Goal: Information Seeking & Learning: Learn about a topic

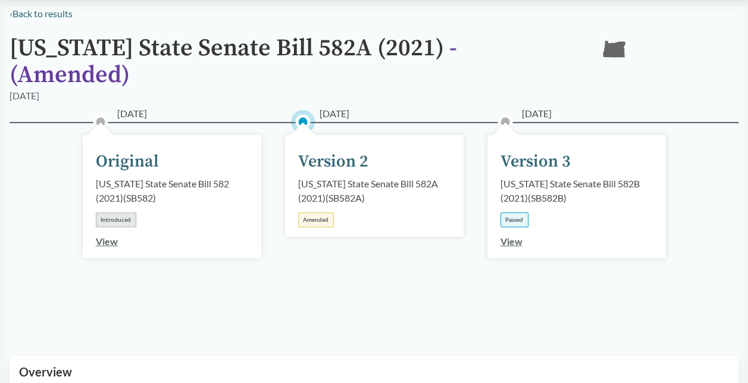
scroll to position [84, 0]
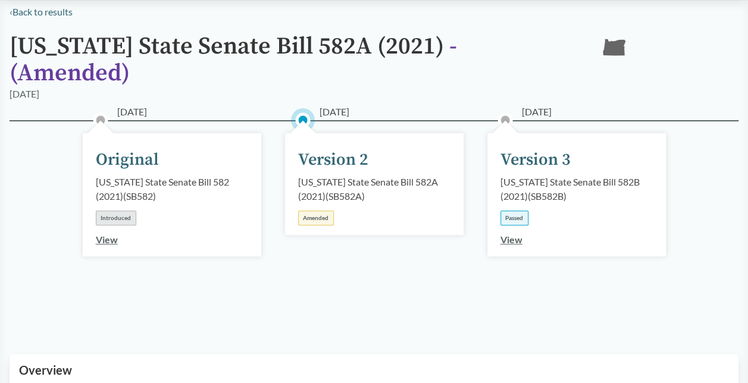
click at [509, 234] on link "View" at bounding box center [511, 239] width 22 height 11
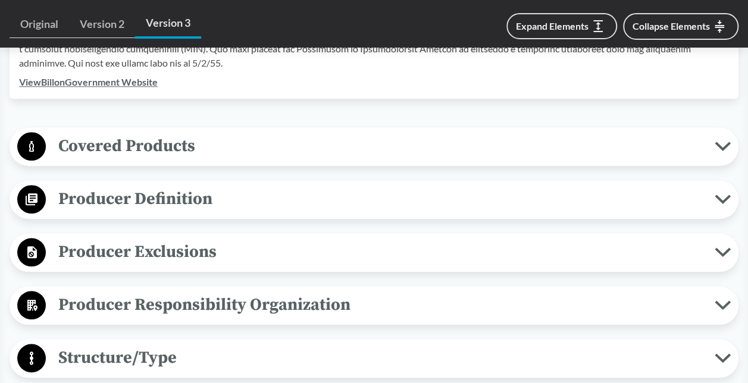
scroll to position [509, 0]
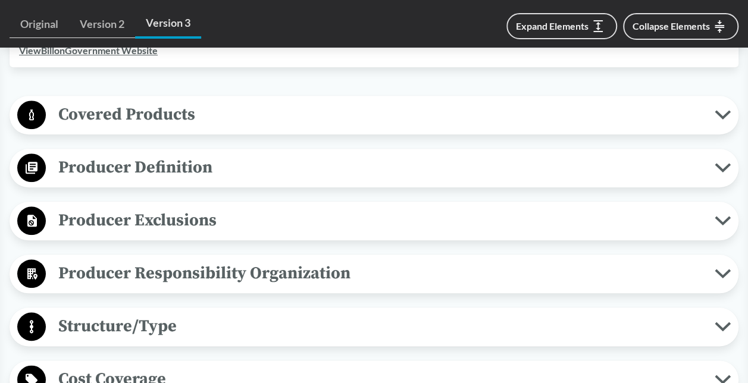
click at [239, 228] on span "Producer Exclusions" at bounding box center [380, 220] width 669 height 27
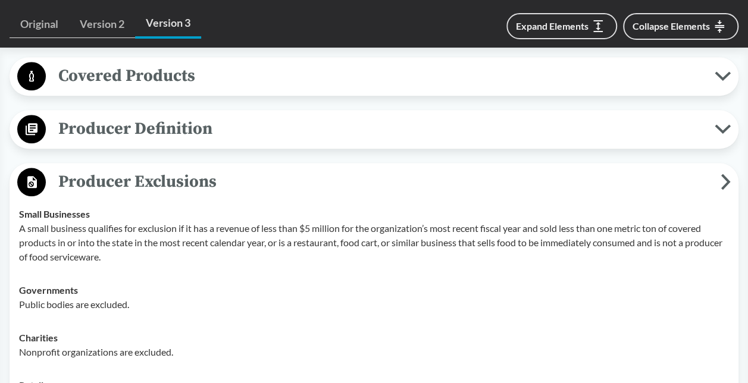
scroll to position [545, 0]
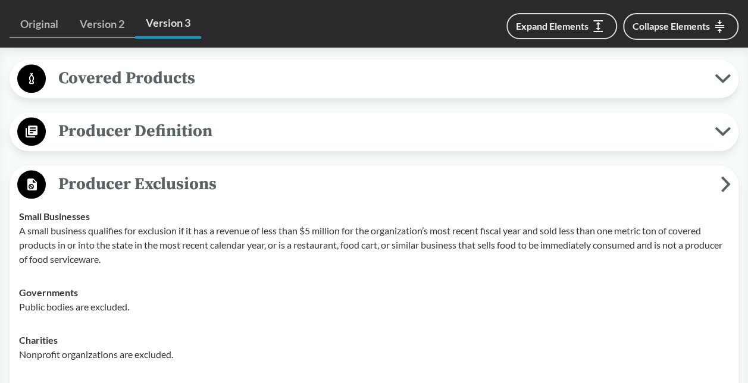
click at [196, 180] on span "Producer Exclusions" at bounding box center [383, 184] width 675 height 27
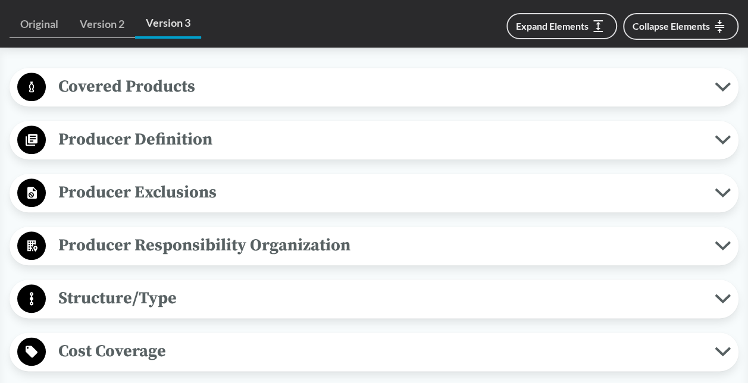
scroll to position [537, 0]
click at [171, 93] on span "Covered Products" at bounding box center [380, 87] width 669 height 27
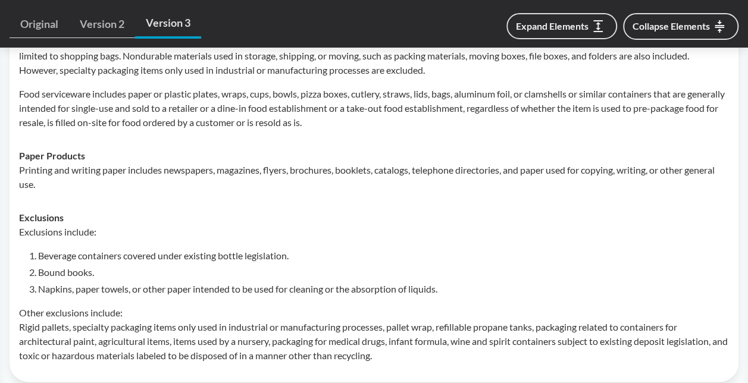
scroll to position [633, 0]
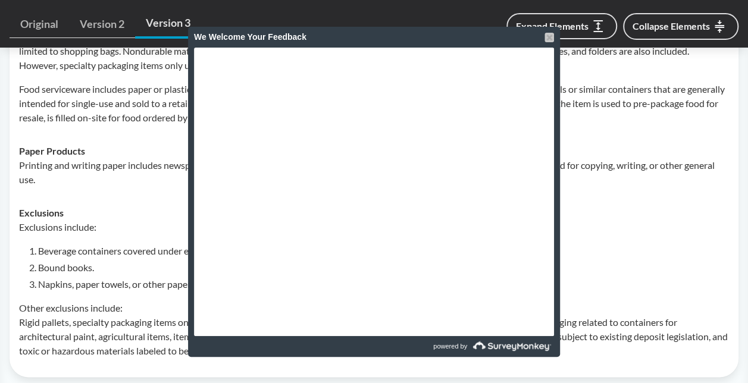
click at [550, 34] on div at bounding box center [549, 38] width 10 height 10
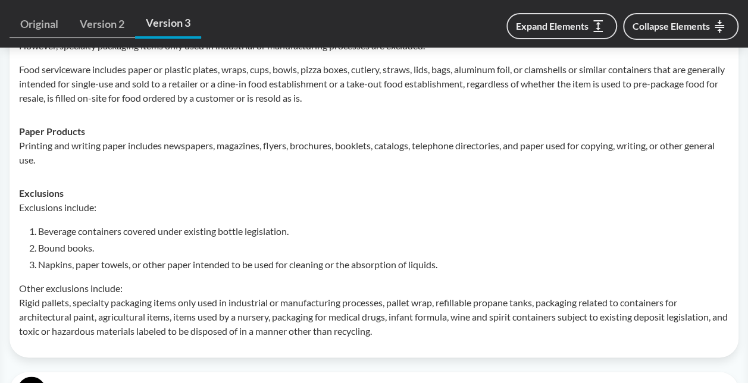
scroll to position [654, 0]
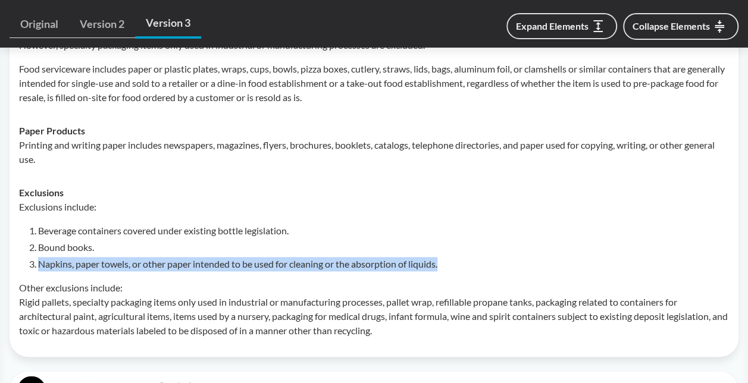
drag, startPoint x: 261, startPoint y: 263, endPoint x: 37, endPoint y: 262, distance: 223.7
click at [38, 262] on li "Napkins, paper towels, or other paper intended to be used for cleaning or the a…" at bounding box center [383, 264] width 691 height 14
copy li "Napkins, paper towels, or other paper intended to be used for cleaning or the a…"
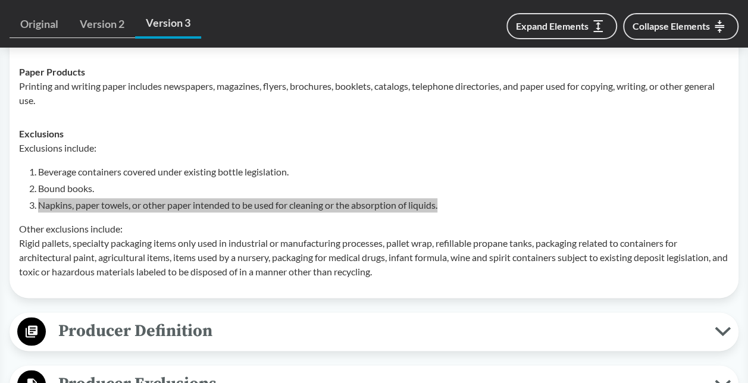
scroll to position [773, 0]
